Goal: Task Accomplishment & Management: Manage account settings

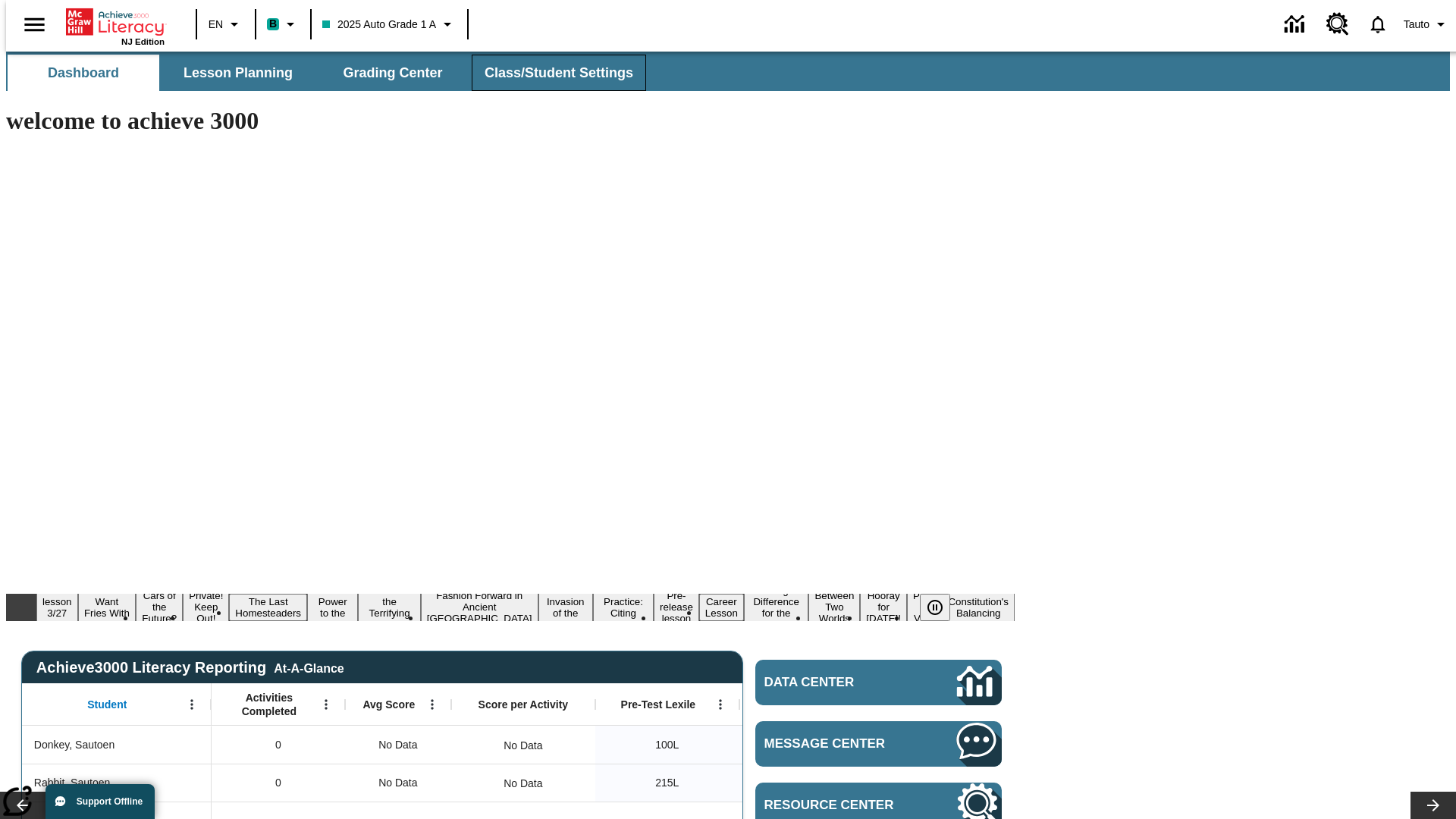
click at [551, 73] on span "Class/Student Settings" at bounding box center [559, 73] width 149 height 17
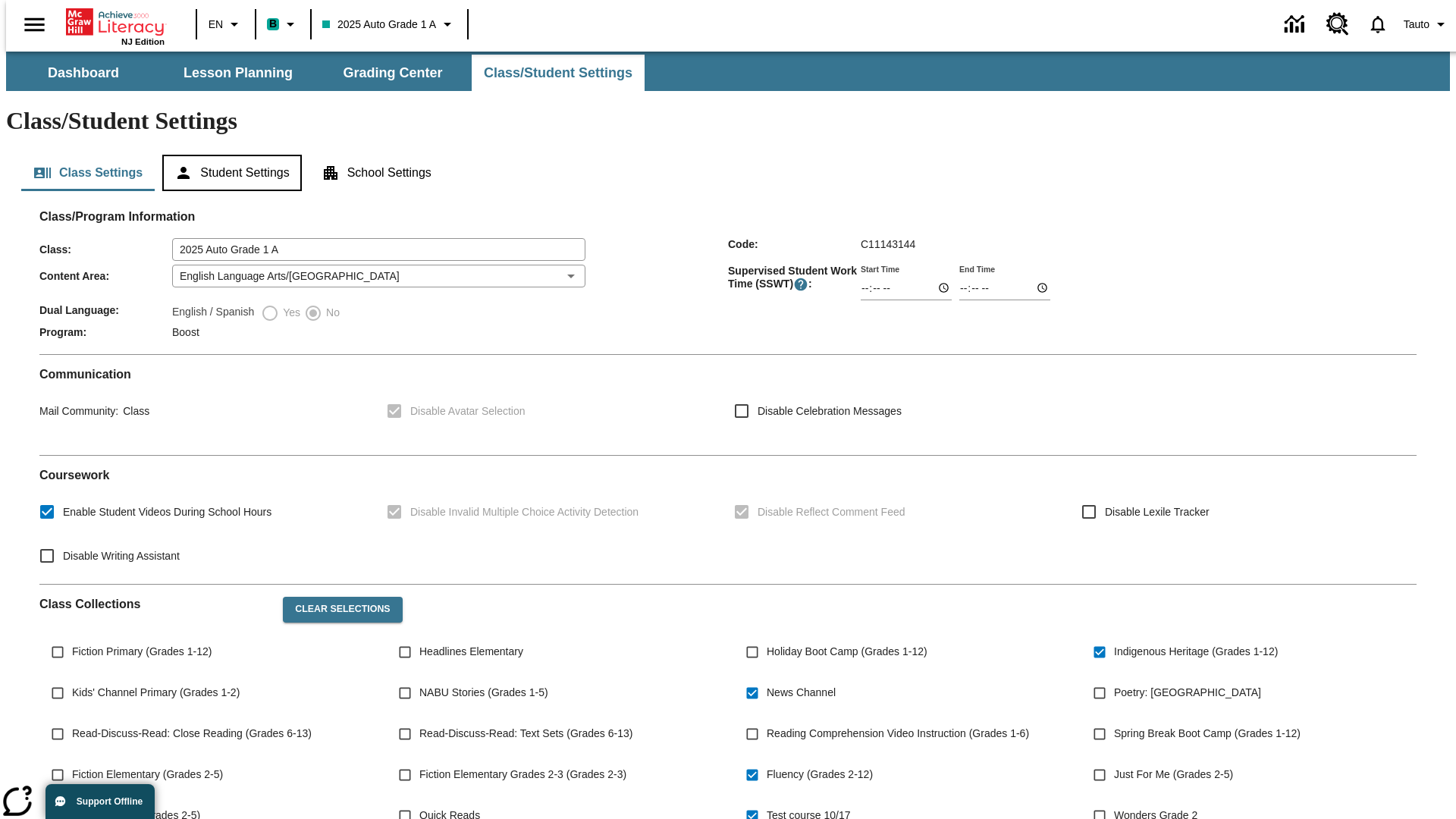
click at [228, 155] on button "Student Settings" at bounding box center [232, 173] width 139 height 36
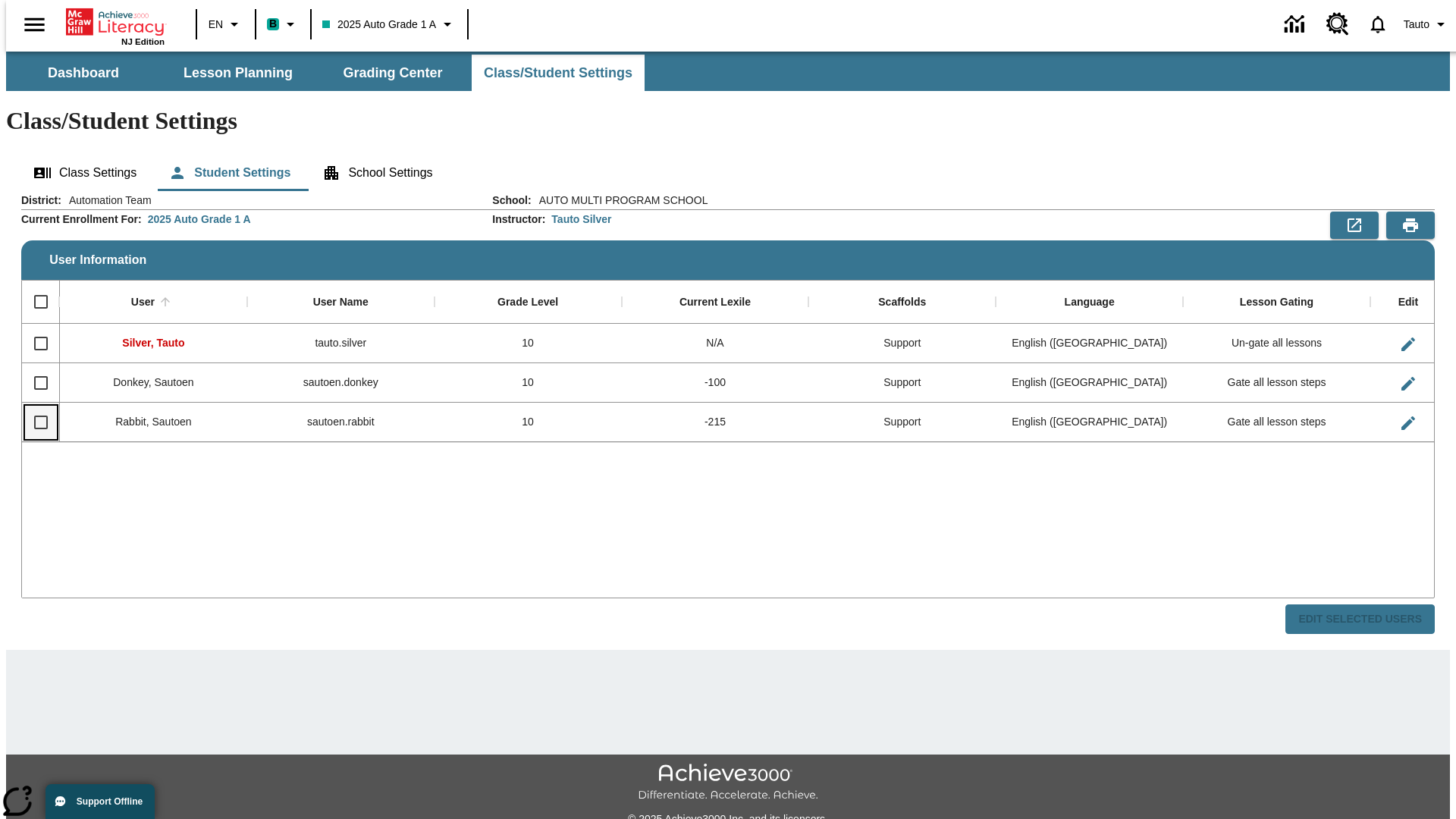
click at [34, 407] on input "Select row" at bounding box center [41, 422] width 32 height 32
checkbox input "true"
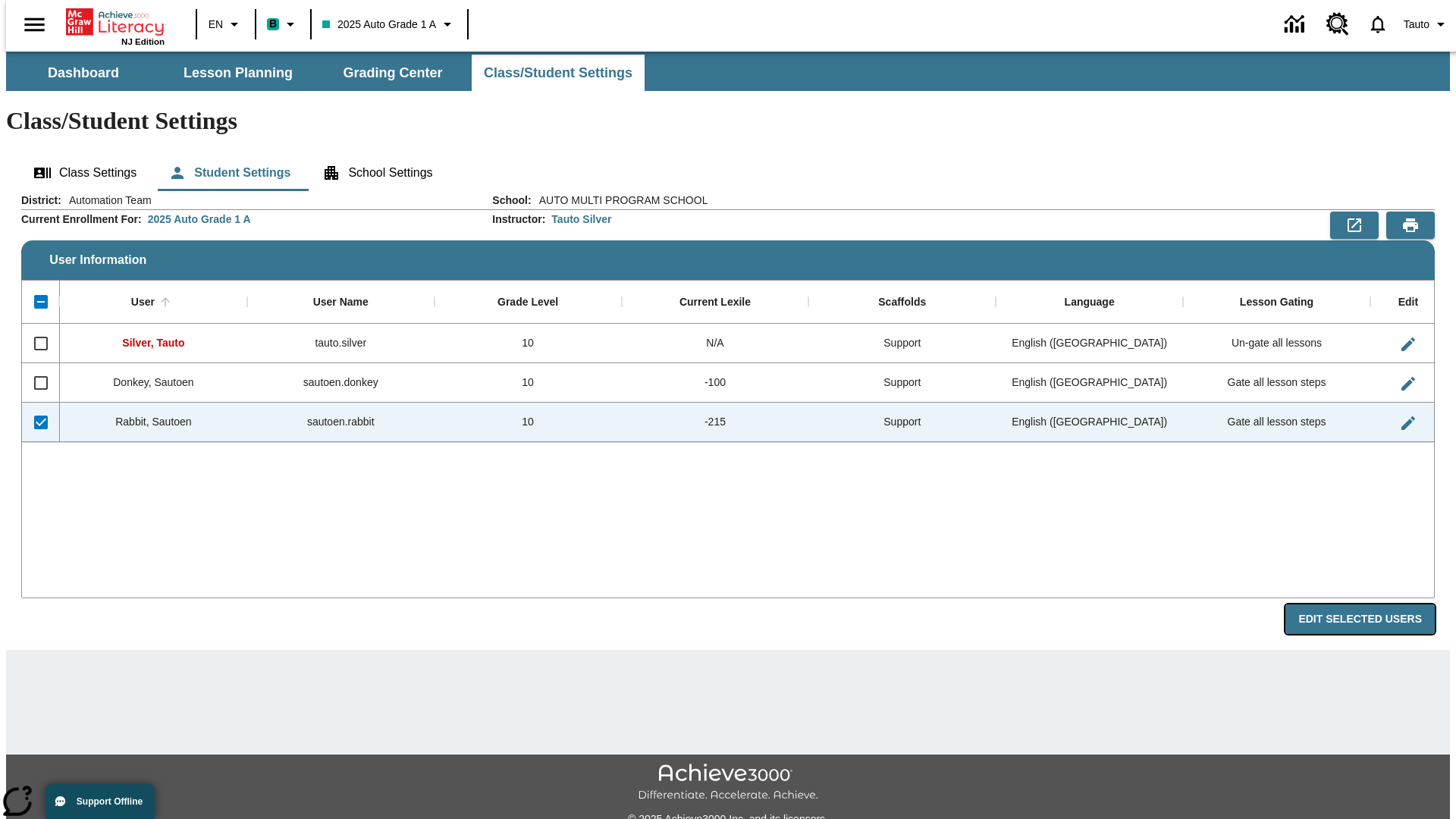
click at [1372, 604] on button "Edit Selected Users" at bounding box center [1360, 619] width 150 height 30
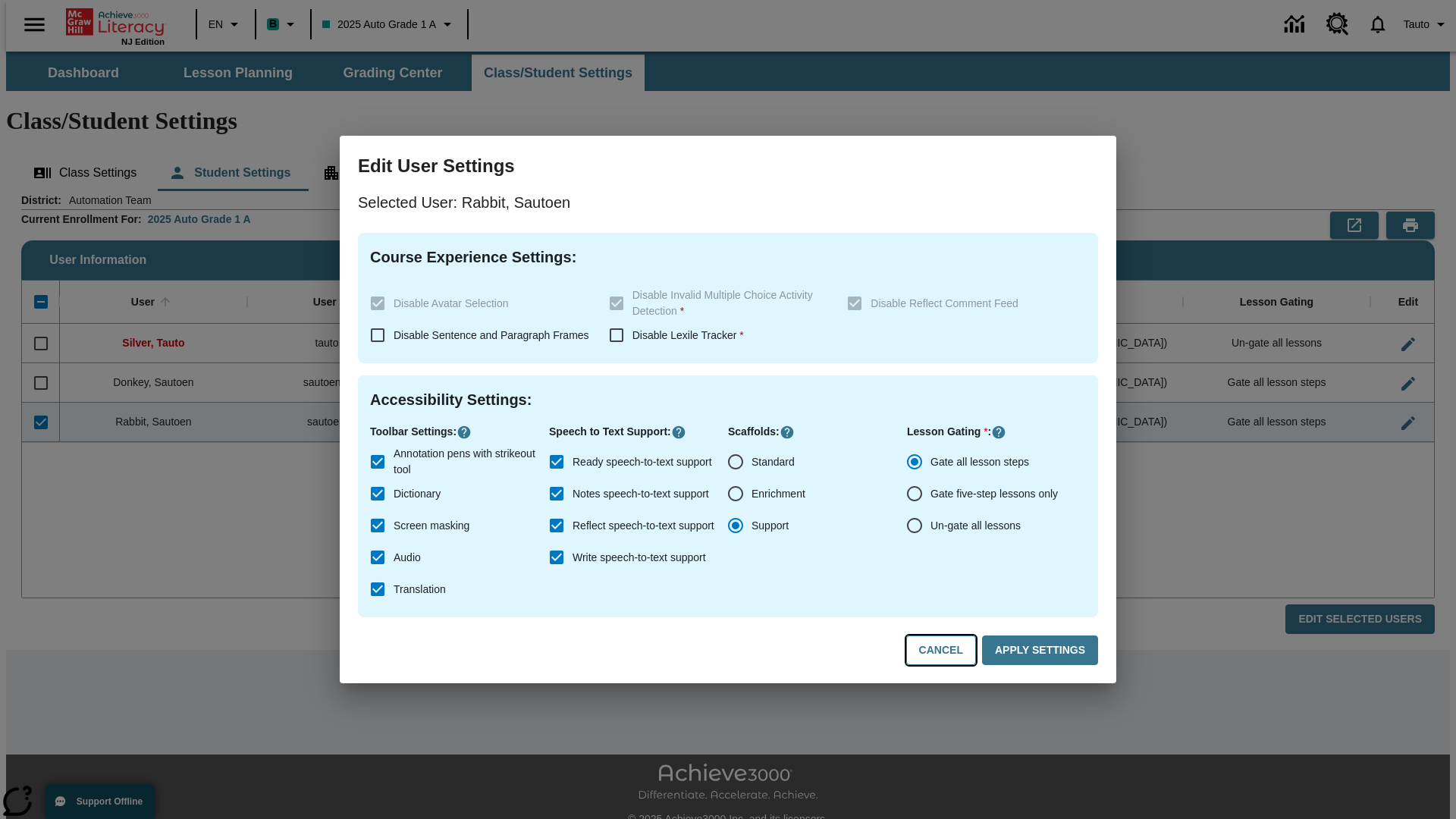
click at [948, 650] on button "Cancel" at bounding box center [941, 650] width 69 height 30
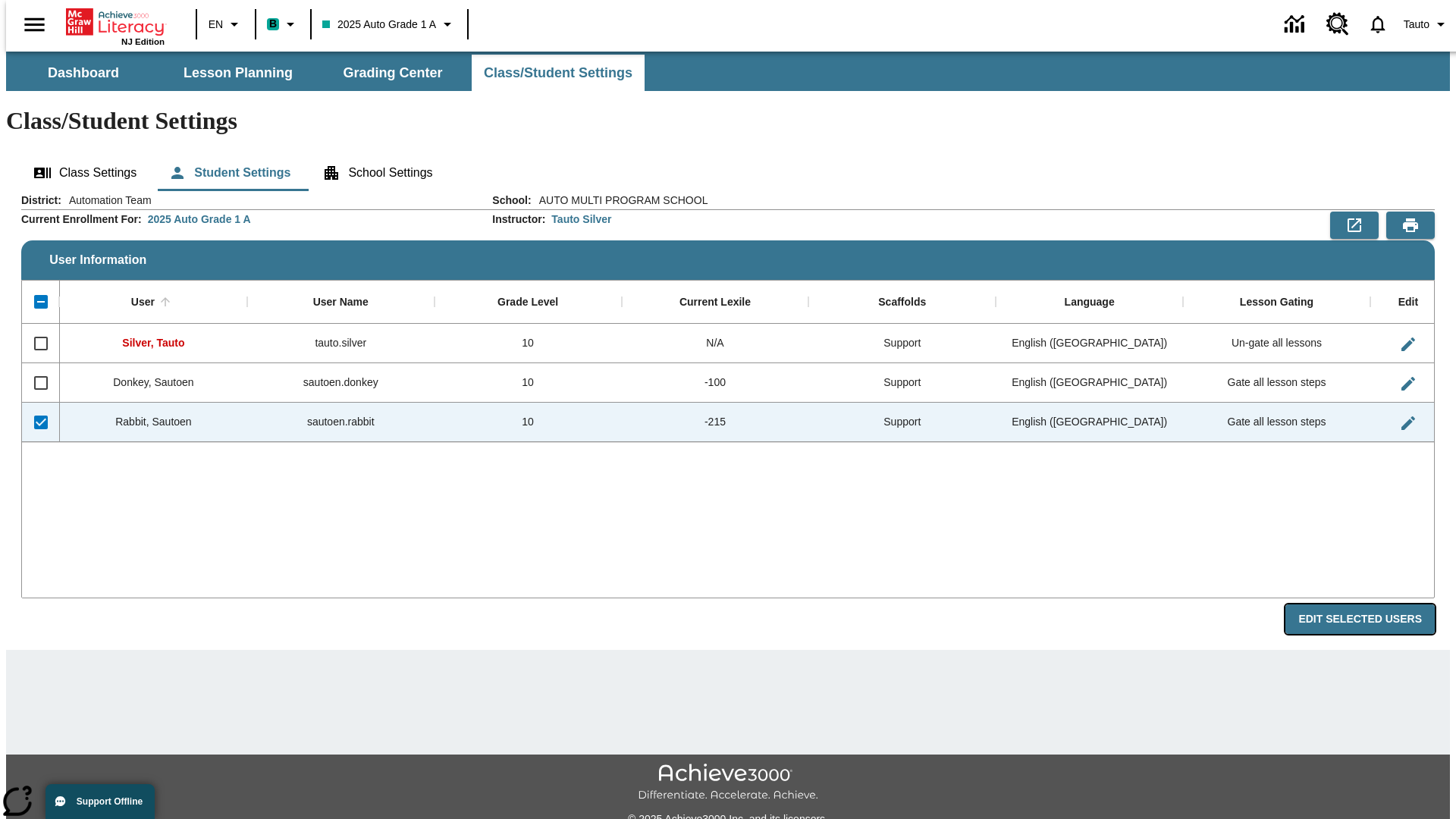
click at [1372, 604] on button "Edit Selected Users" at bounding box center [1360, 619] width 150 height 30
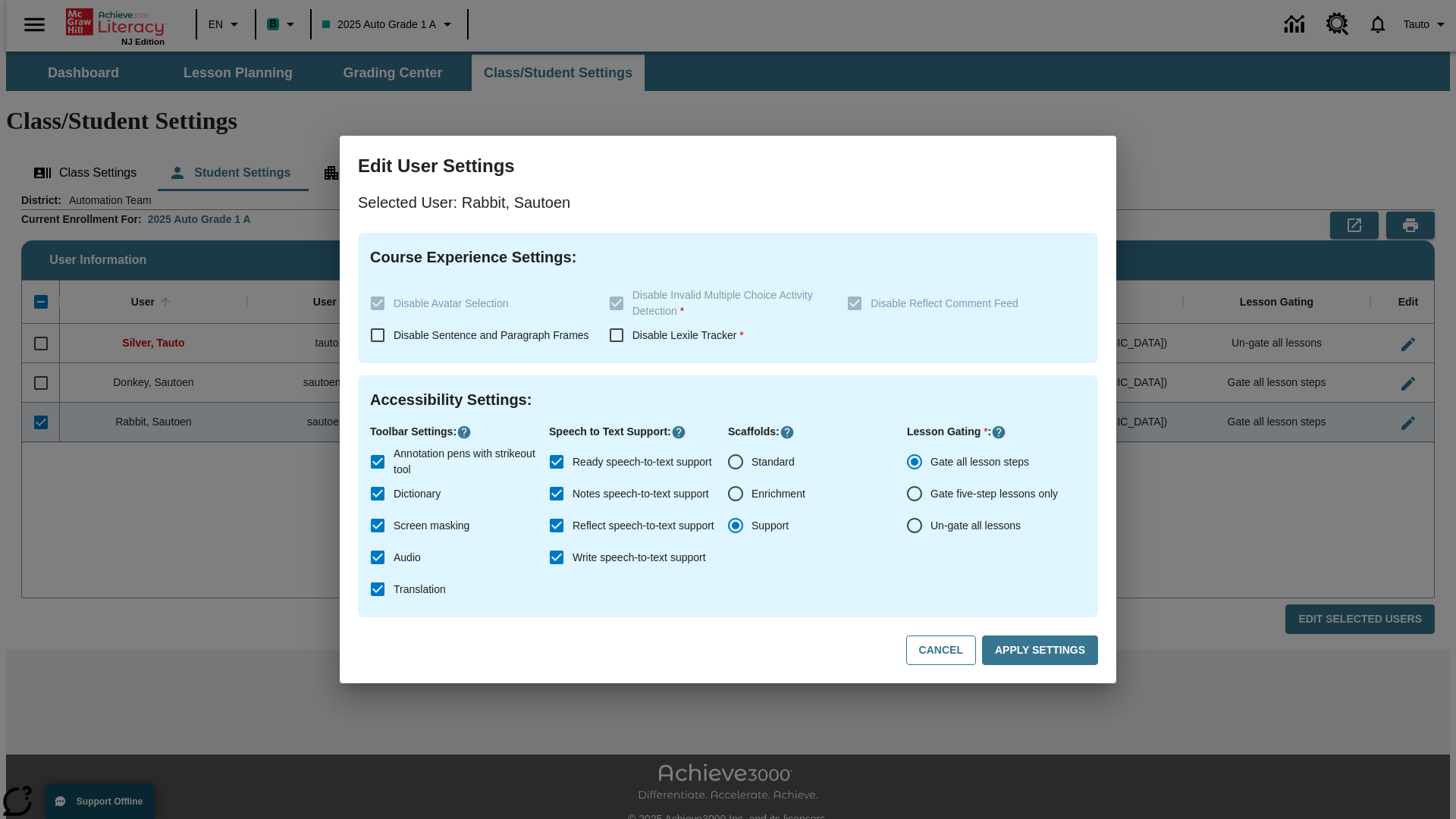
click at [556, 462] on input "Ready speech-to-text support" at bounding box center [556, 461] width 32 height 32
click at [1043, 650] on button "Apply Settings" at bounding box center [1040, 650] width 116 height 30
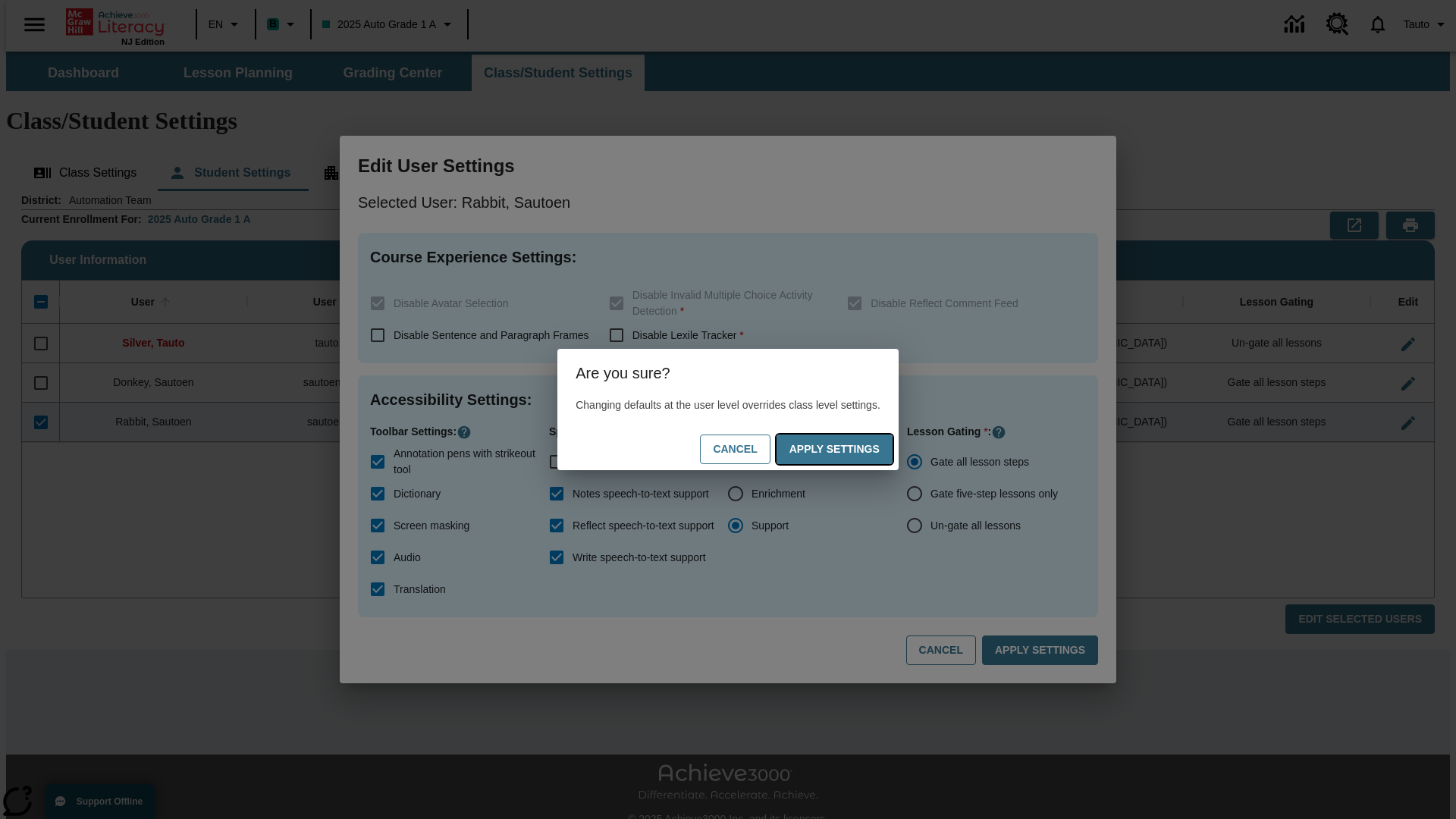
click at [849, 449] on button "Apply Settings" at bounding box center [834, 450] width 116 height 30
checkbox input "true"
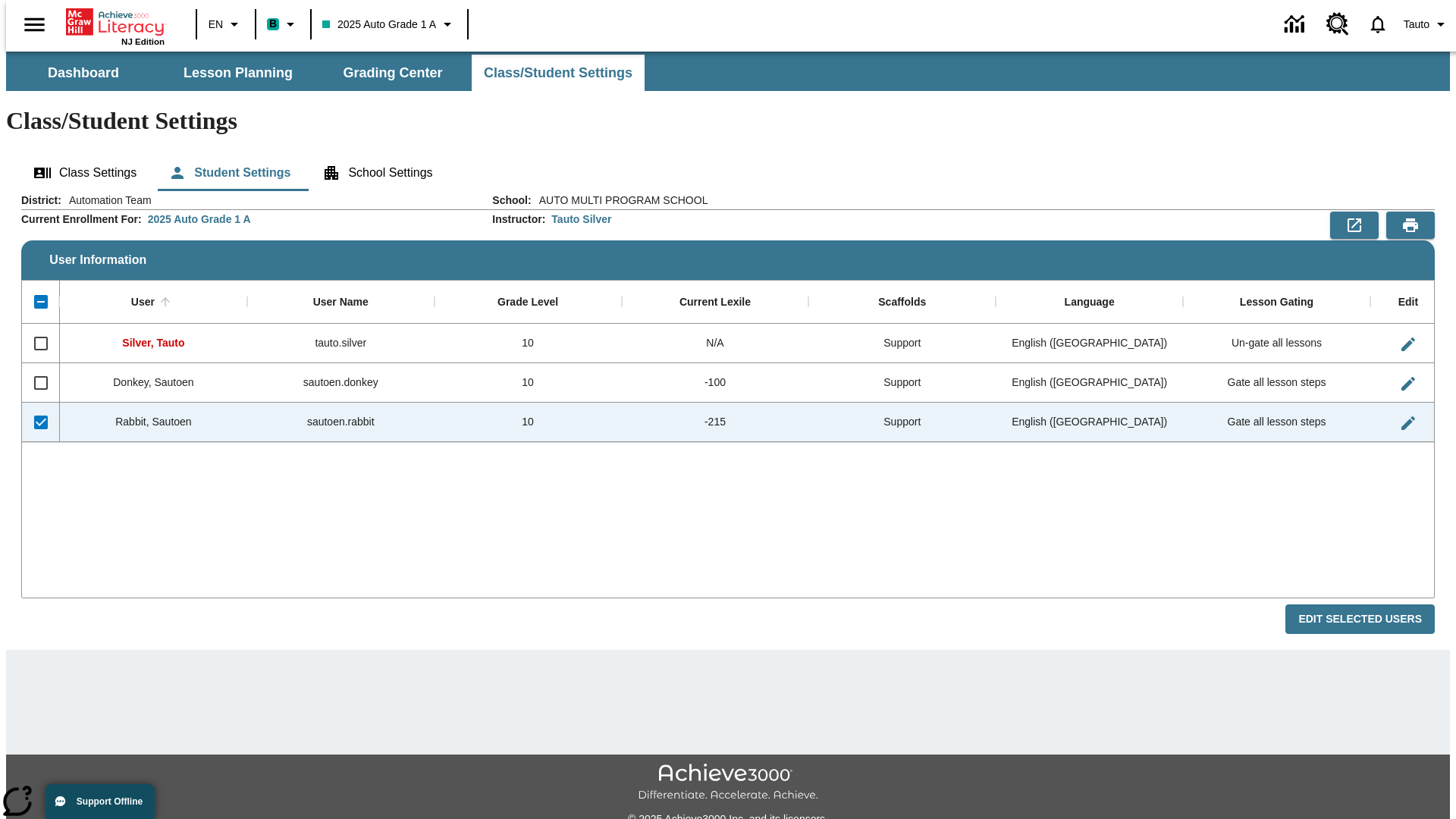
checkbox input "false"
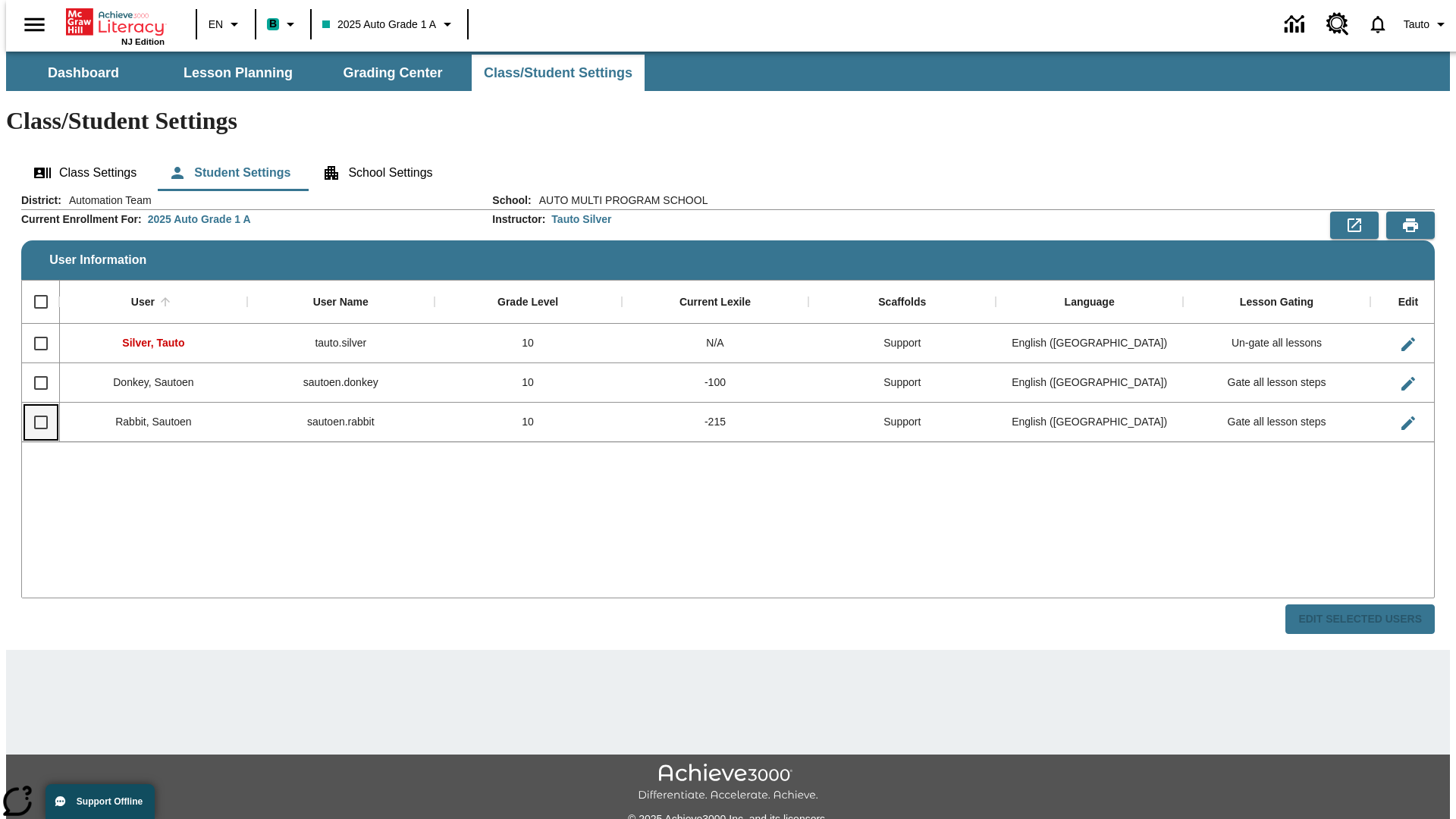
click at [34, 407] on input "Select row" at bounding box center [41, 422] width 32 height 32
checkbox input "true"
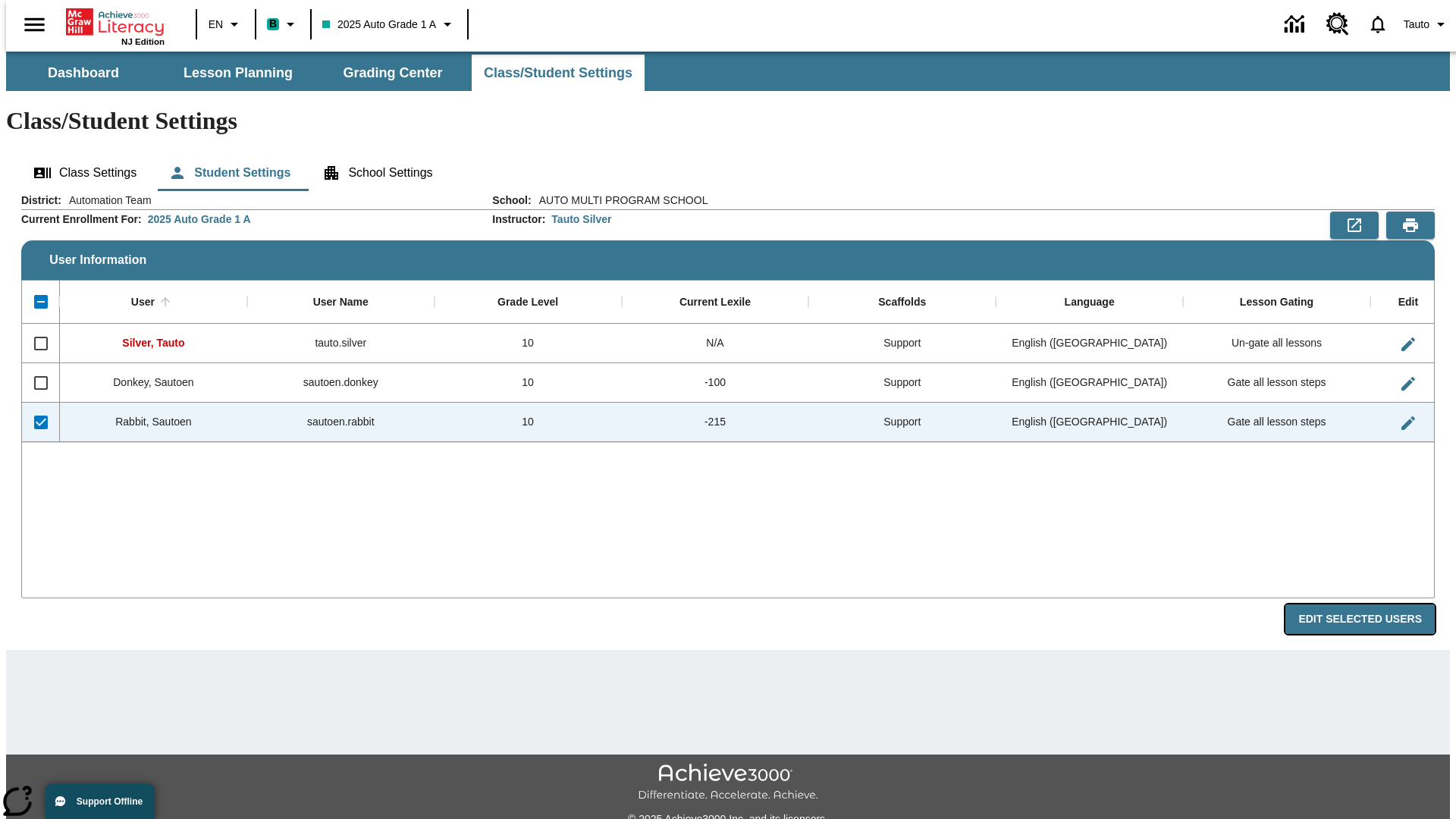
click at [1372, 604] on button "Edit Selected Users" at bounding box center [1360, 619] width 150 height 30
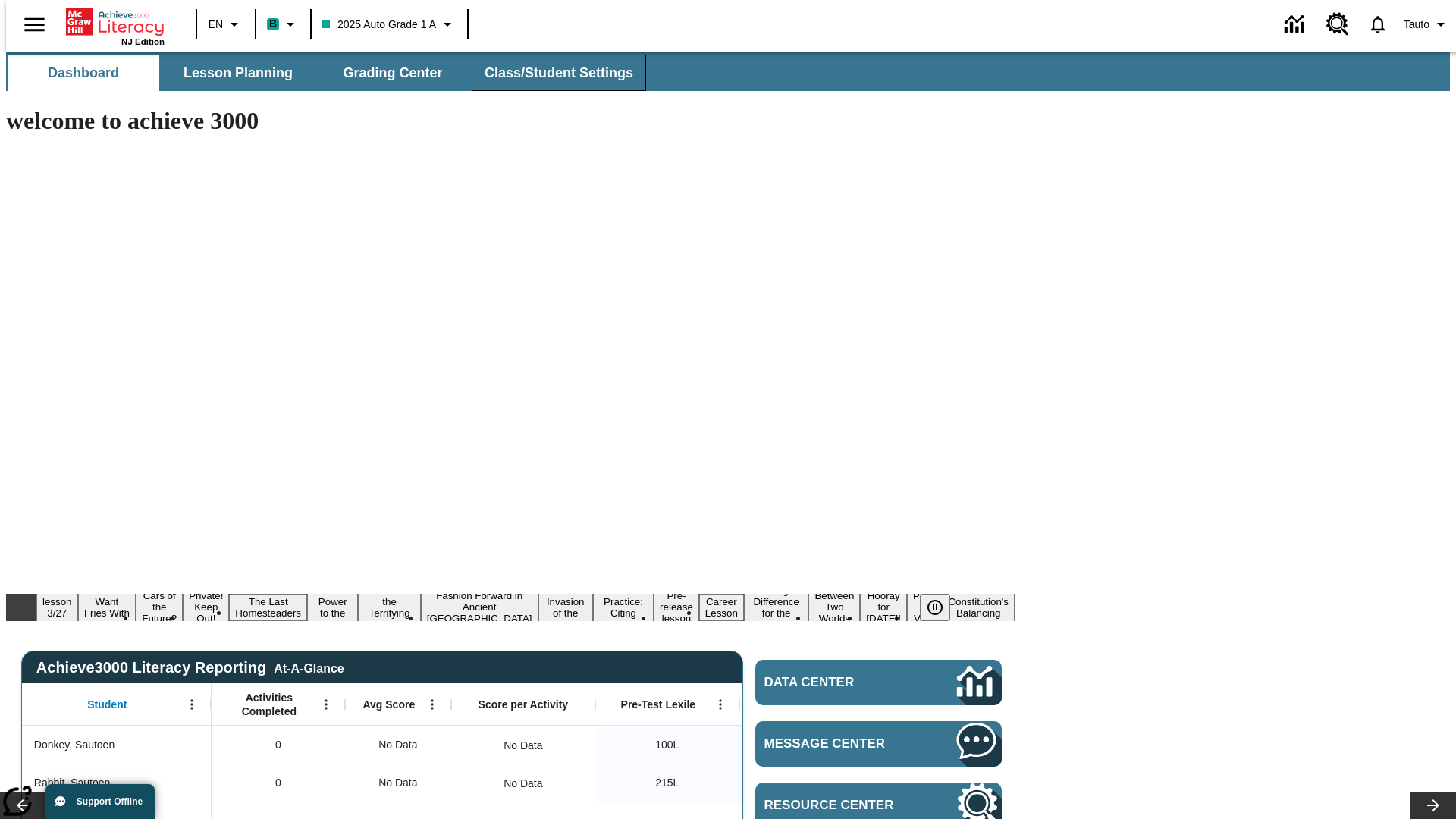
click at [551, 73] on span "Class/Student Settings" at bounding box center [559, 73] width 149 height 17
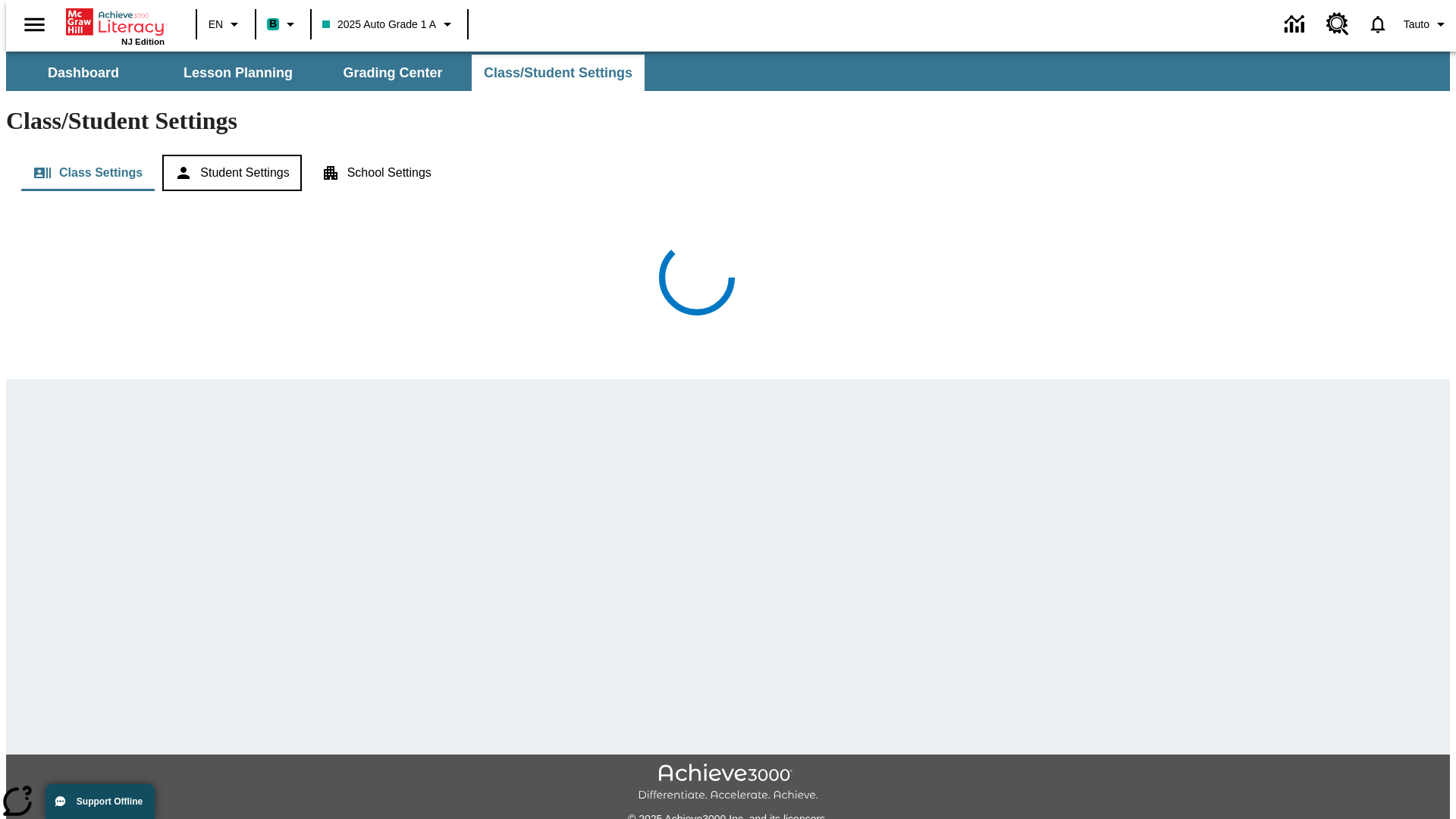
click at [228, 155] on button "Student Settings" at bounding box center [232, 173] width 139 height 36
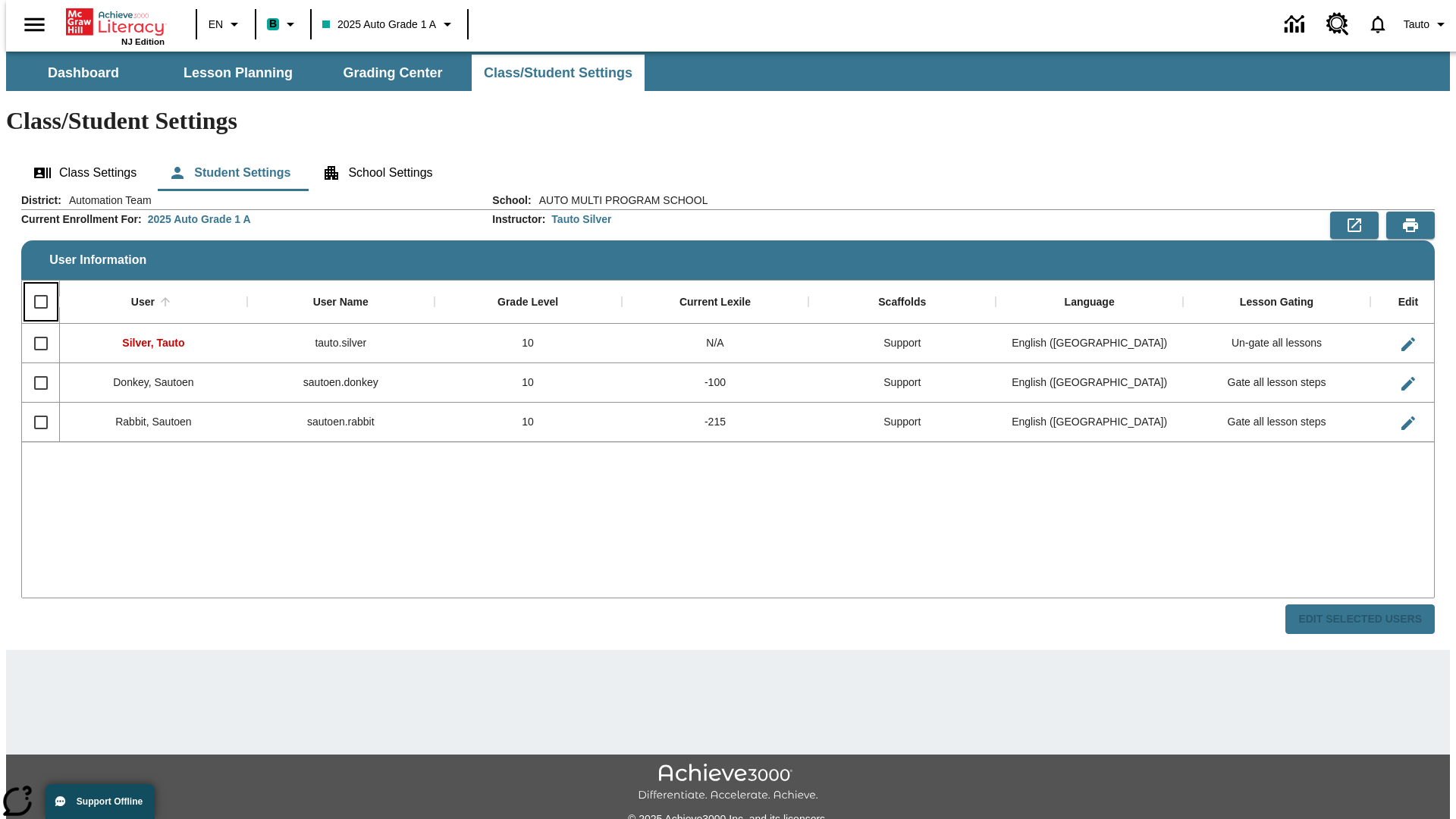
click at [34, 286] on input "Select all rows" at bounding box center [41, 302] width 32 height 32
checkbox input "true"
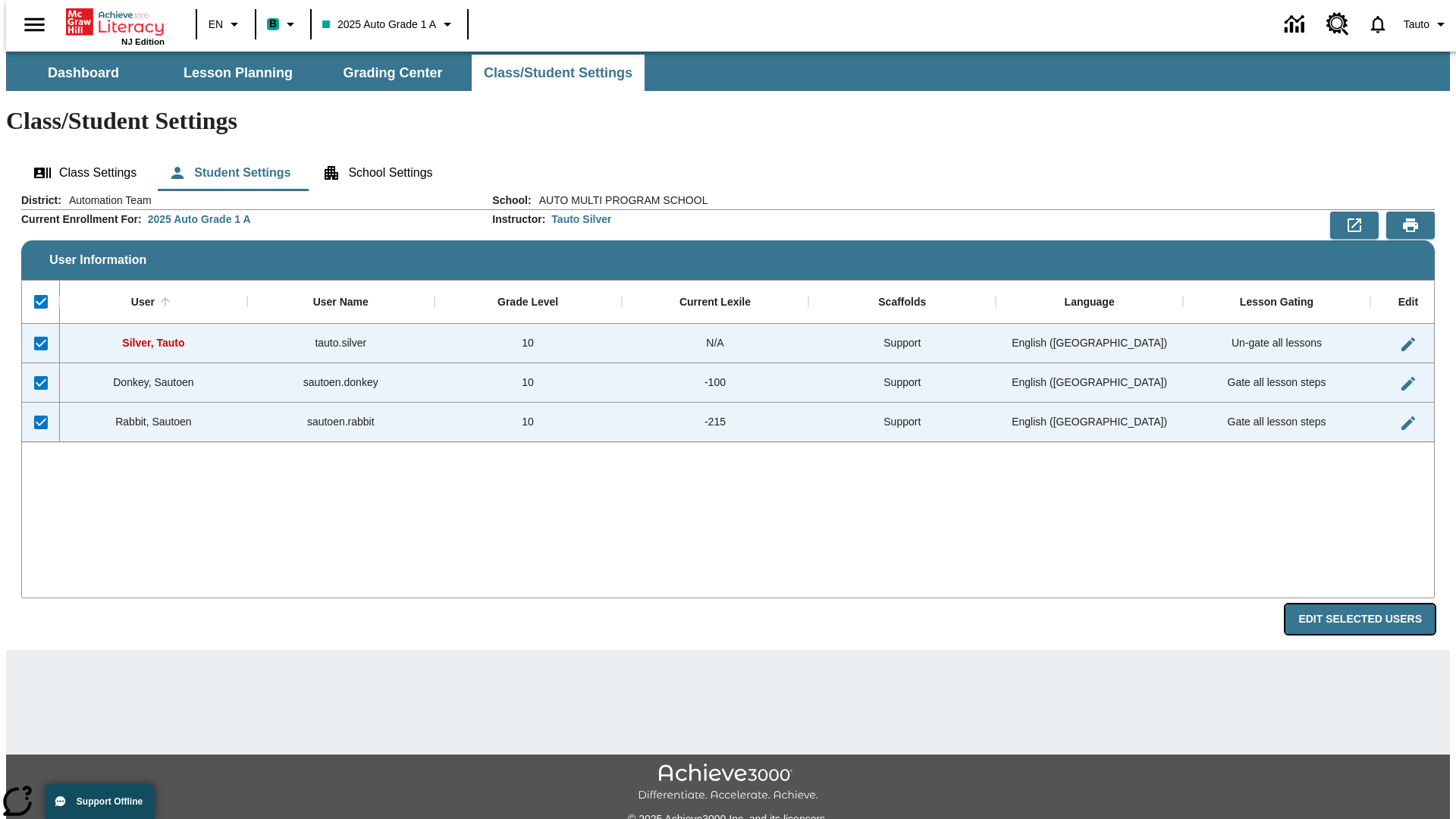
click at [1372, 604] on button "Edit Selected Users" at bounding box center [1360, 619] width 150 height 30
